Goal: Information Seeking & Learning: Learn about a topic

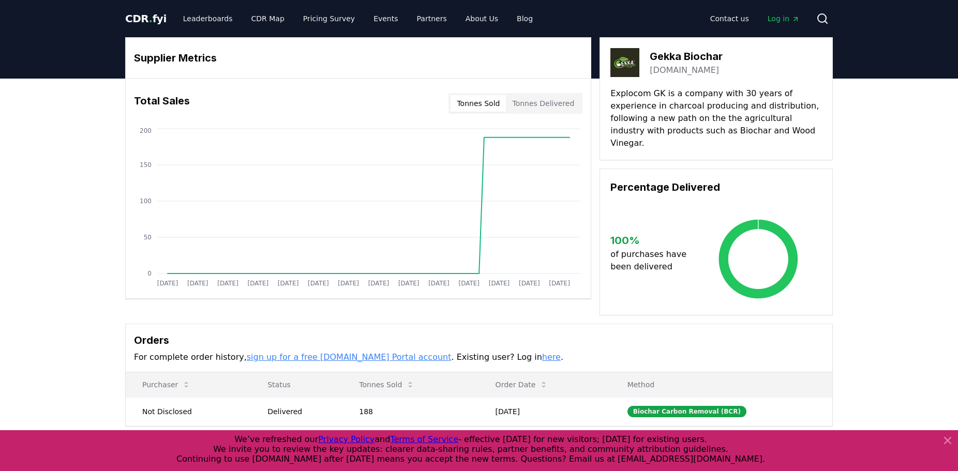
click at [130, 18] on span "CDR . fyi" at bounding box center [145, 18] width 41 height 12
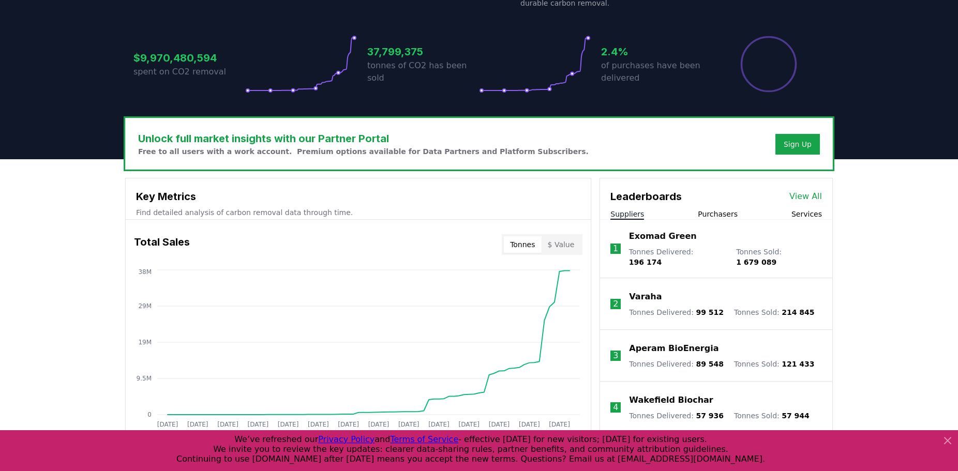
scroll to position [264, 0]
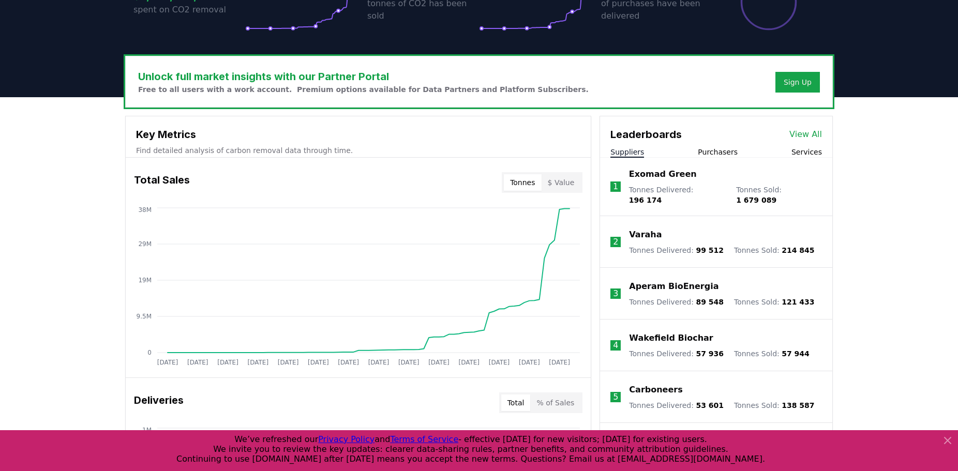
click at [809, 135] on link "View All" at bounding box center [806, 134] width 33 height 12
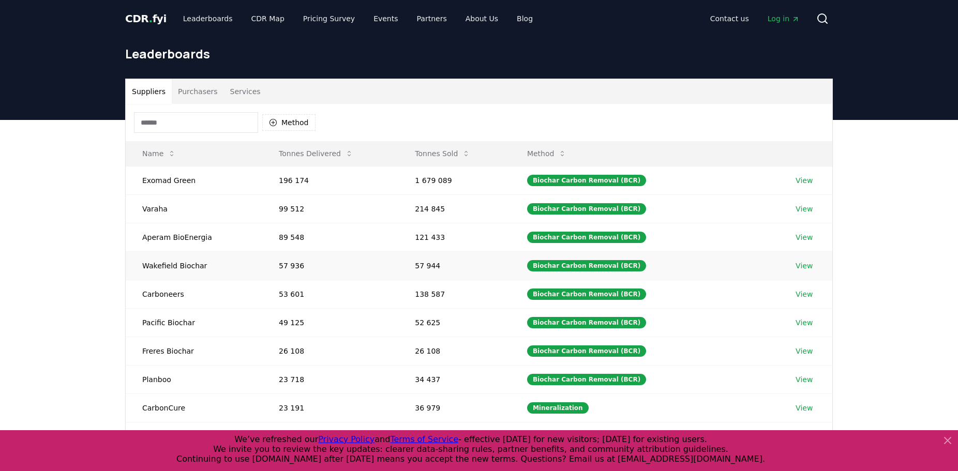
click at [806, 267] on link "View" at bounding box center [804, 266] width 17 height 10
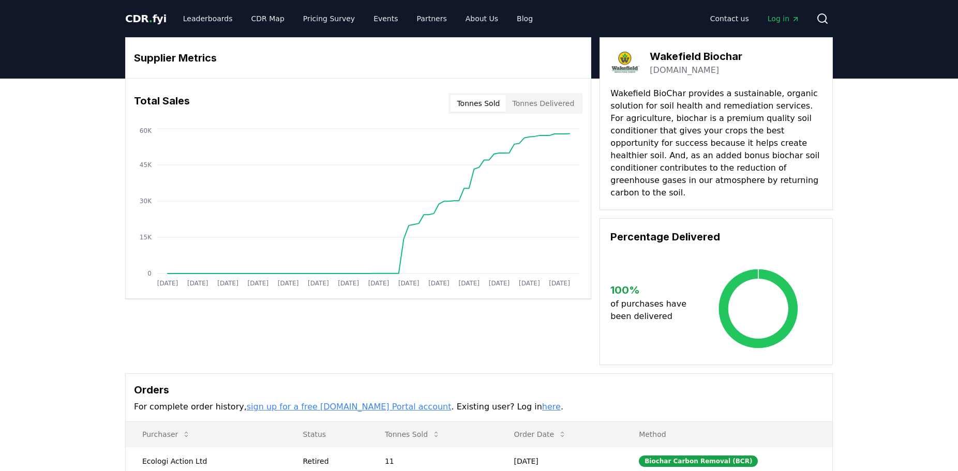
click at [484, 105] on body "CDR . fyi Leaderboards CDR Map Pricing Survey Events Partners About Us Blog Con…" at bounding box center [479, 398] width 958 height 797
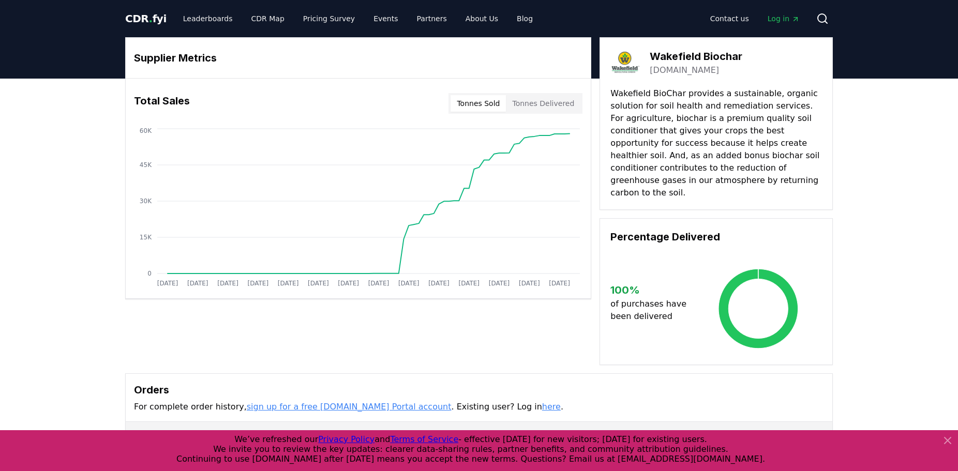
click at [525, 105] on button "Tonnes Delivered" at bounding box center [543, 103] width 75 height 17
click at [481, 101] on button "Tonnes Sold" at bounding box center [478, 103] width 55 height 17
click at [258, 20] on link "CDR Map" at bounding box center [268, 18] width 50 height 19
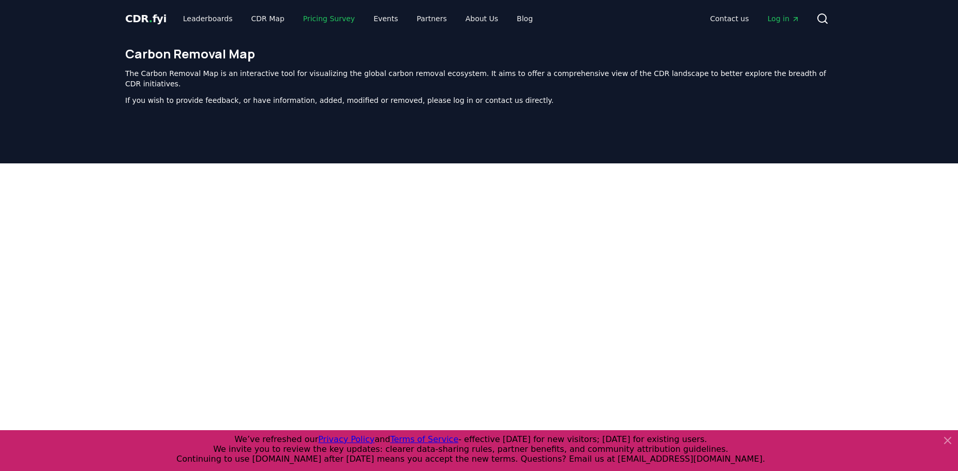
click at [305, 19] on link "Pricing Survey" at bounding box center [329, 18] width 68 height 19
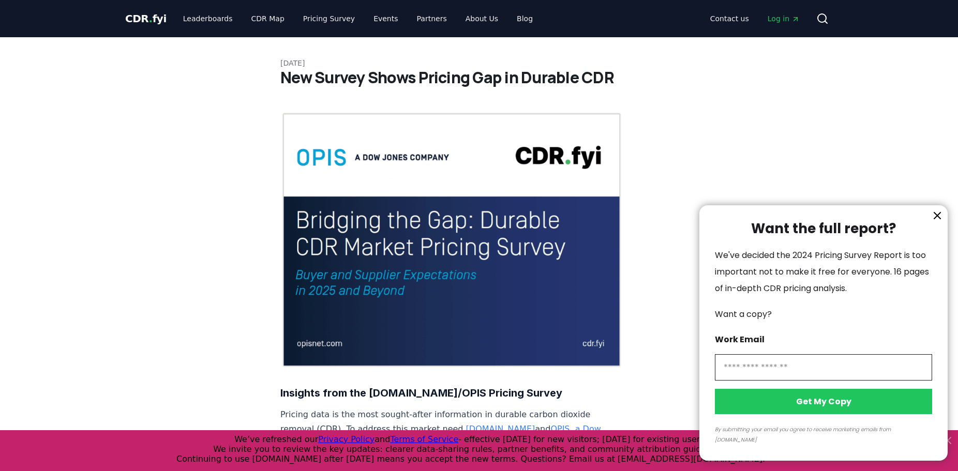
click at [940, 219] on icon "information" at bounding box center [937, 216] width 6 height 6
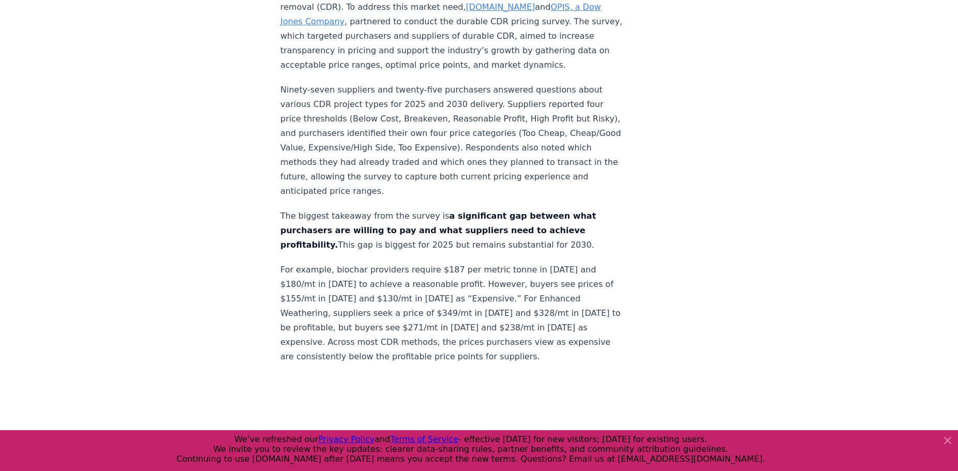
scroll to position [633, 0]
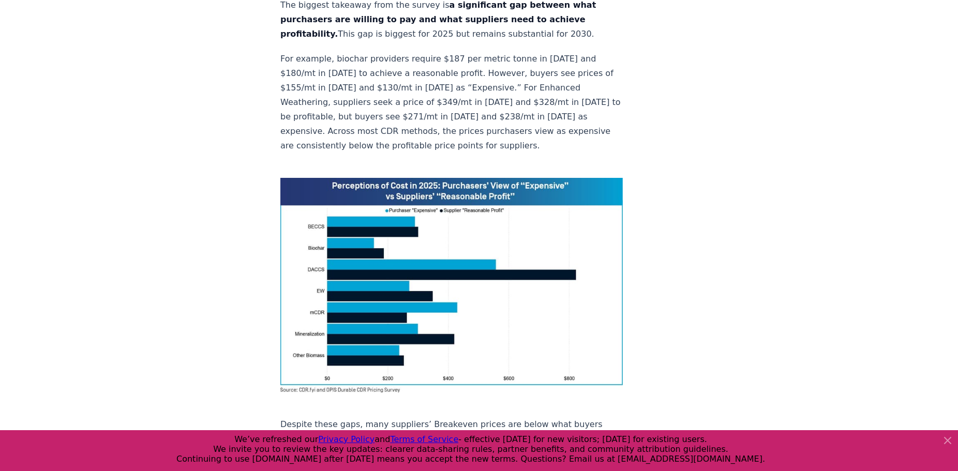
drag, startPoint x: 487, startPoint y: 280, endPoint x: 481, endPoint y: 277, distance: 6.7
click at [484, 279] on img at bounding box center [451, 285] width 343 height 215
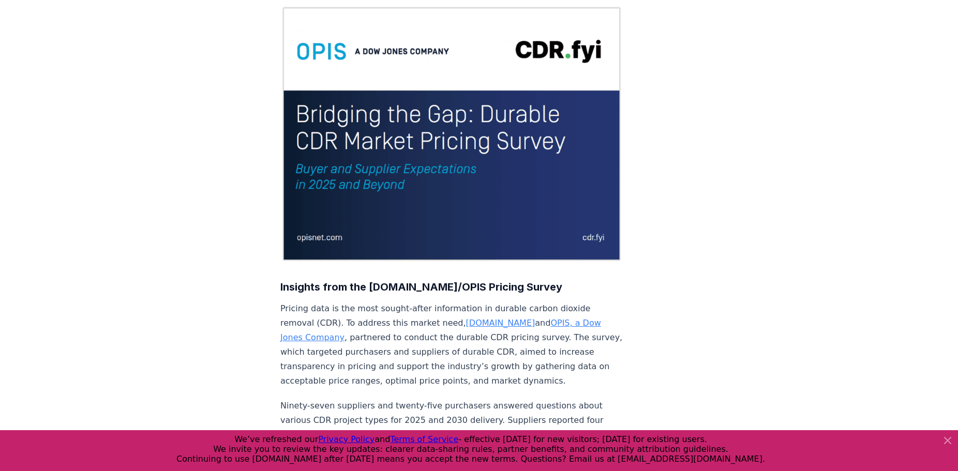
scroll to position [0, 0]
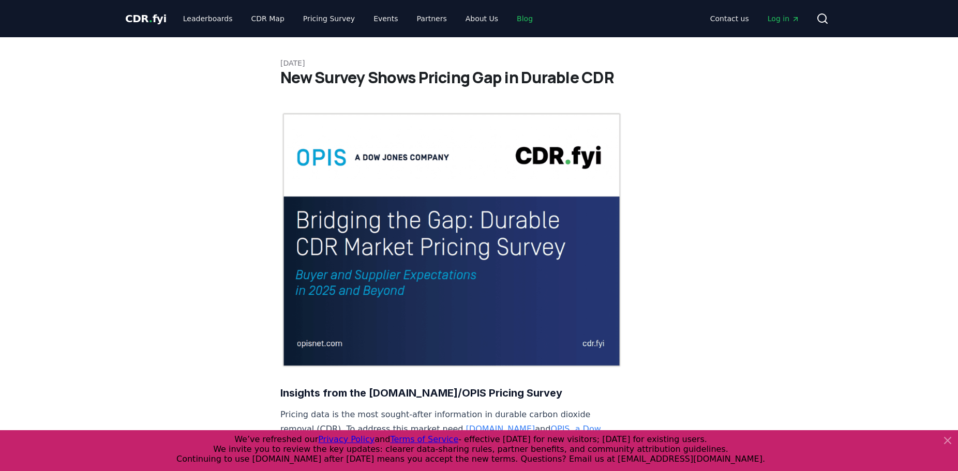
click at [509, 18] on link "Blog" at bounding box center [525, 18] width 33 height 19
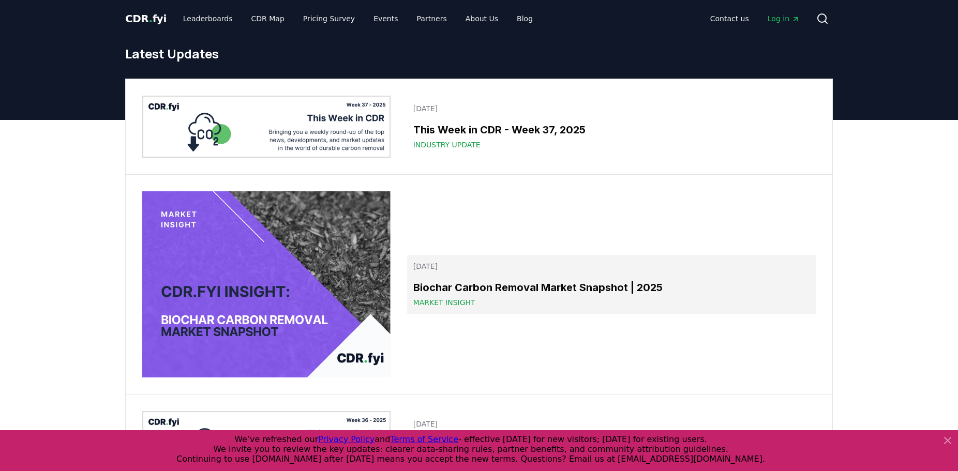
click at [537, 286] on h3 "Biochar Carbon Removal Market Snapshot | 2025" at bounding box center [611, 288] width 396 height 16
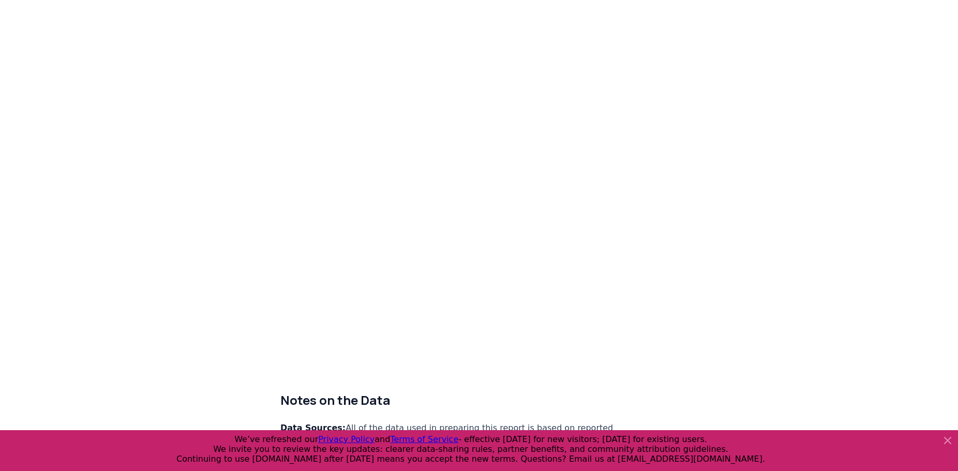
scroll to position [5836, 0]
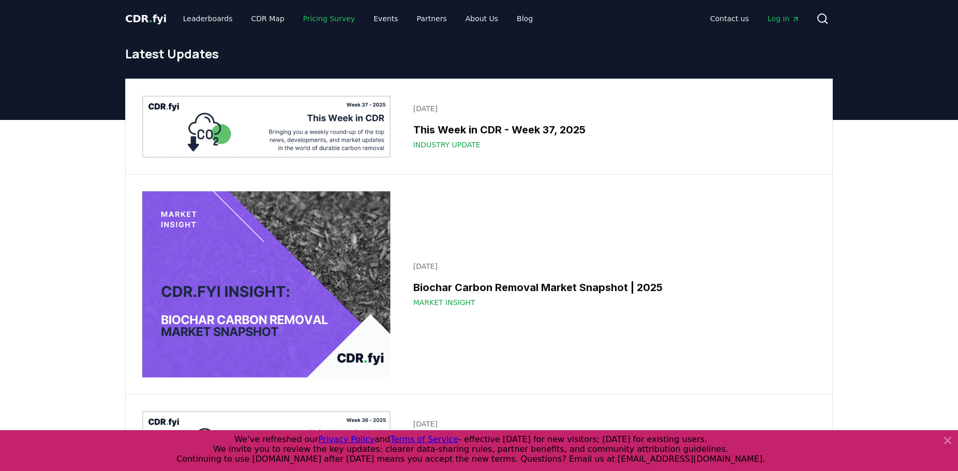
click at [308, 18] on link "Pricing Survey" at bounding box center [329, 18] width 68 height 19
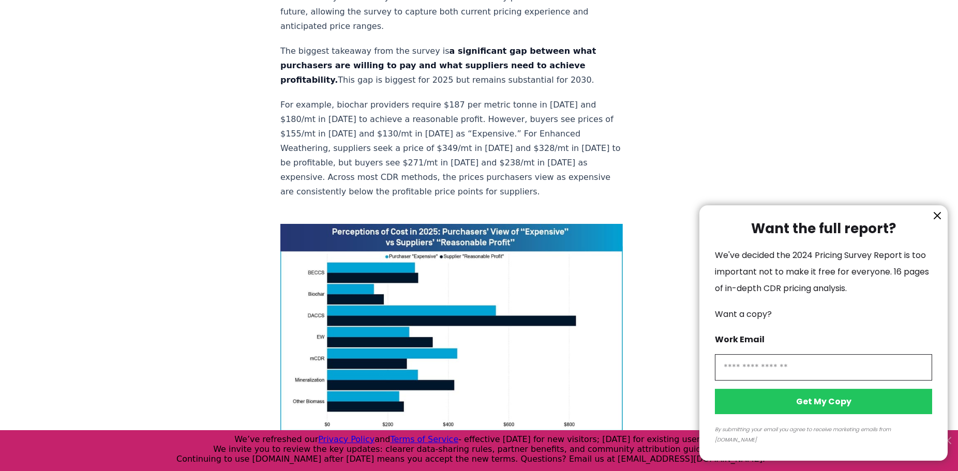
scroll to position [633, 0]
